Goal: Download file/media

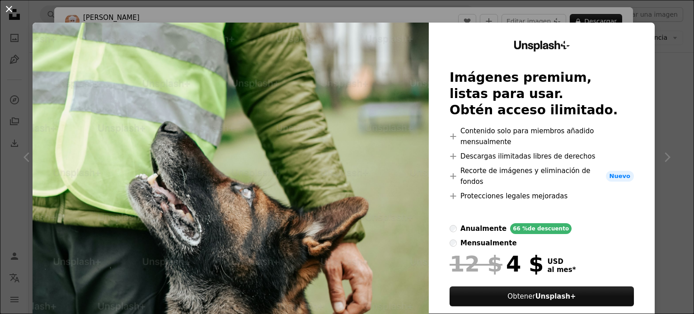
click at [5, 6] on button "An X shape" at bounding box center [9, 9] width 11 height 11
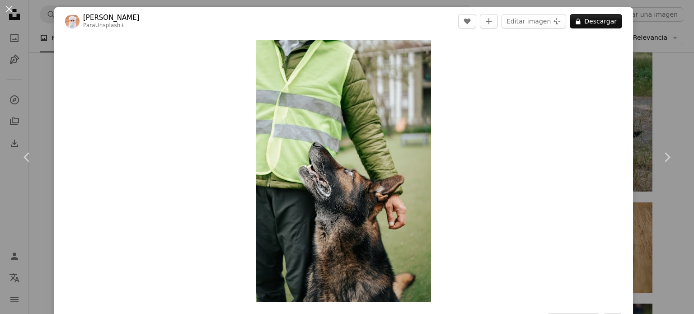
click at [510, 88] on div "Zoom in" at bounding box center [343, 170] width 578 height 271
click at [7, 8] on button "An X shape" at bounding box center [9, 9] width 11 height 11
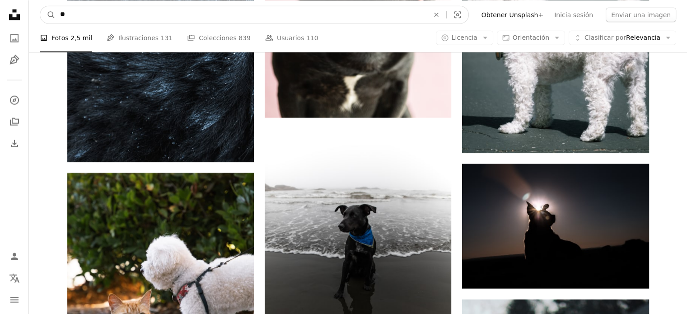
scroll to position [9167, 0]
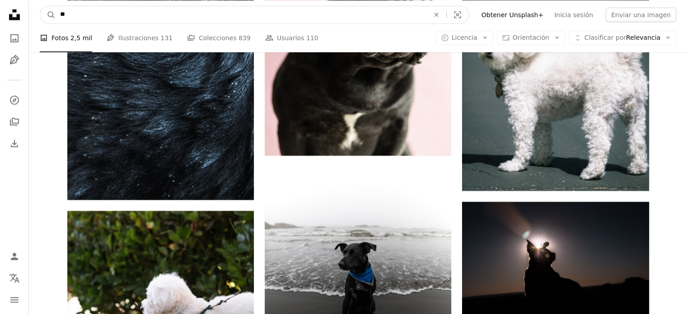
click at [364, 13] on input "**" at bounding box center [241, 14] width 371 height 17
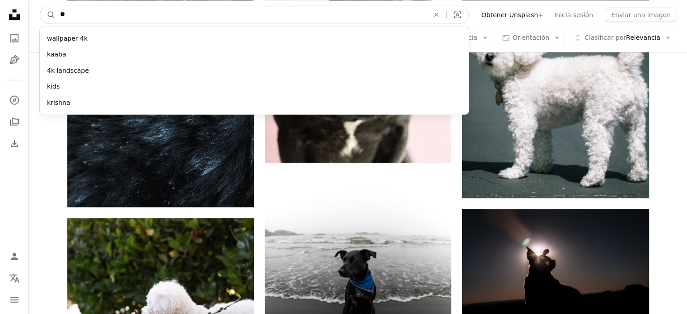
click at [40, 6] on button "A magnifying glass" at bounding box center [47, 14] width 15 height 17
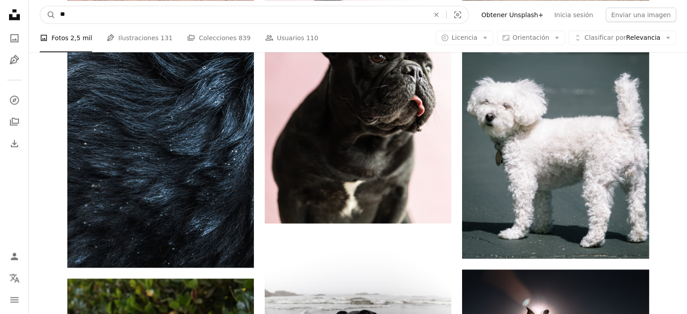
scroll to position [9077, 0]
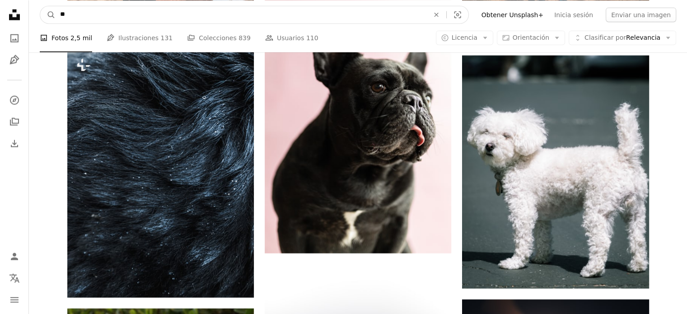
click at [70, 11] on input "**" at bounding box center [241, 14] width 371 height 17
click at [40, 6] on button "A magnifying glass" at bounding box center [47, 14] width 15 height 17
click at [438, 16] on icon "Encuentra imágenes en todo el sitio" at bounding box center [436, 14] width 4 height 4
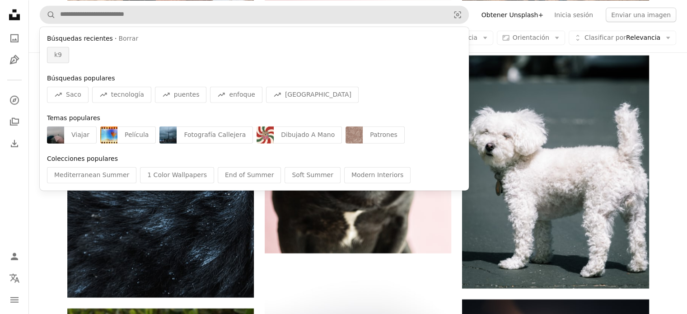
click at [61, 52] on div "k9" at bounding box center [58, 55] width 22 height 16
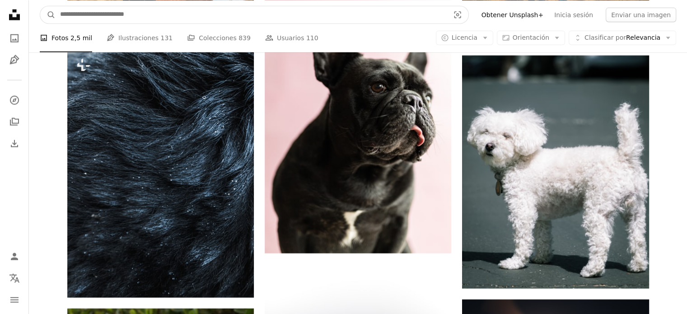
click at [137, 16] on input "Encuentra imágenes en todo el sitio" at bounding box center [251, 14] width 391 height 17
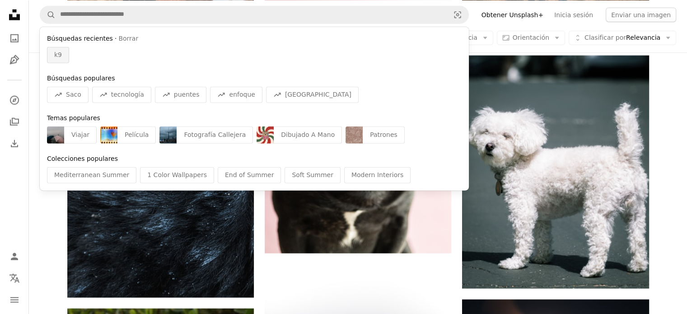
click at [52, 54] on div "k9" at bounding box center [58, 55] width 22 height 16
